Goal: Check status

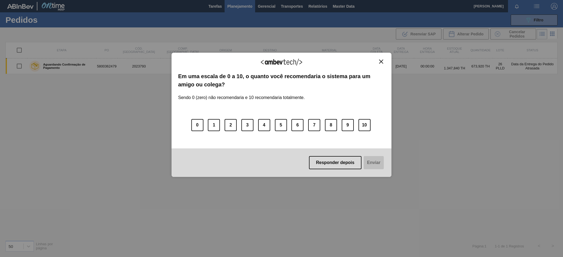
click at [378, 62] on button "Close" at bounding box center [380, 61] width 7 height 5
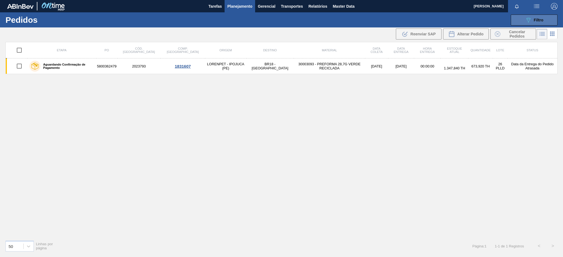
click at [541, 16] on button "089F7B8B-B2A5-4AFE-B5C0-19BA573D28AC Filtro" at bounding box center [533, 20] width 47 height 11
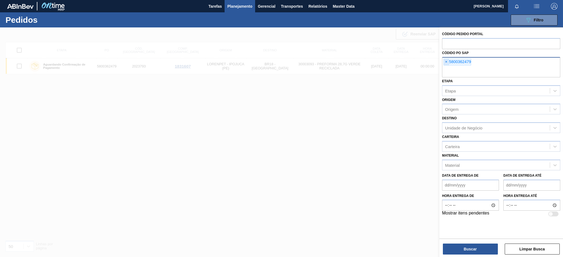
click at [446, 62] on span "×" at bounding box center [445, 62] width 5 height 7
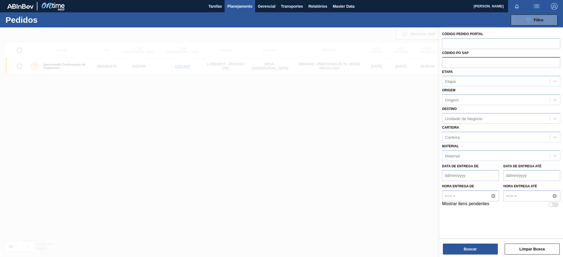
paste input "5800368029"
type input "5800368029"
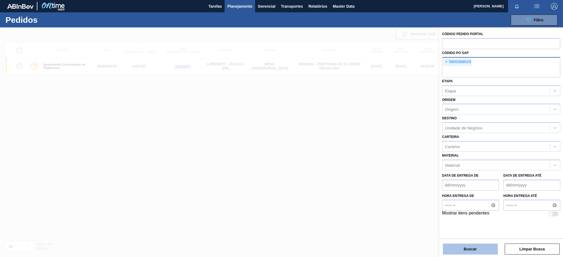
click at [462, 249] on button "Buscar" at bounding box center [470, 249] width 55 height 11
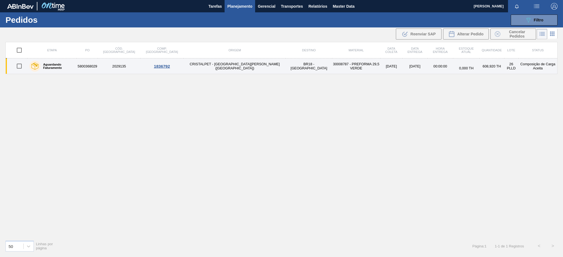
click at [74, 66] on label "Aguardando Faturamento" at bounding box center [57, 66] width 34 height 7
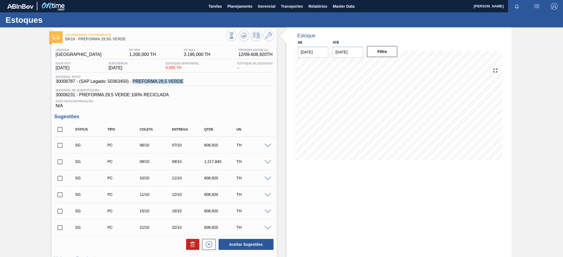
drag, startPoint x: 184, startPoint y: 84, endPoint x: 132, endPoint y: 82, distance: 51.7
click at [132, 82] on div "Material ativo 30008787 - (SAP Legado: 50363450) - PREFORMA 29,5 VERDE" at bounding box center [164, 80] width 220 height 11
copy span "PREFORMA 29,5 VERDE"
